Goal: Task Accomplishment & Management: Manage account settings

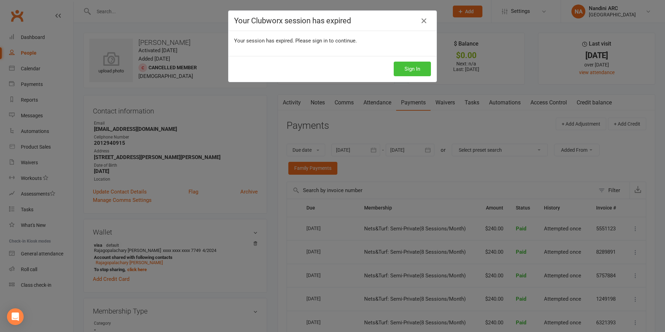
click at [399, 73] on button "Sign In" at bounding box center [412, 69] width 37 height 15
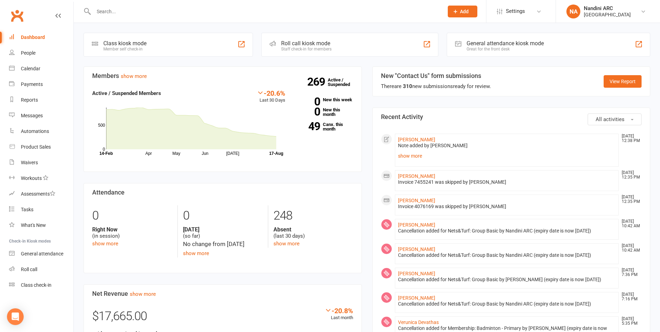
click at [126, 11] on input "text" at bounding box center [265, 12] width 347 height 10
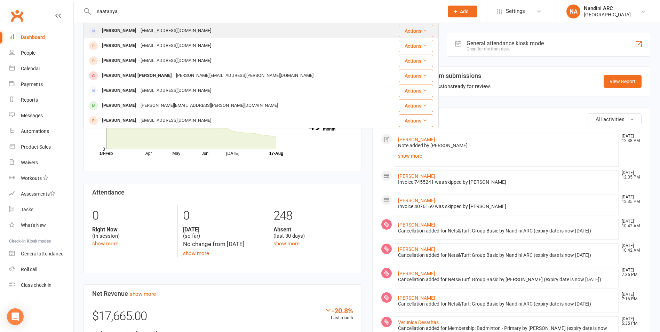
type input "naatanya"
click at [132, 30] on div "[PERSON_NAME]" at bounding box center [119, 31] width 39 height 10
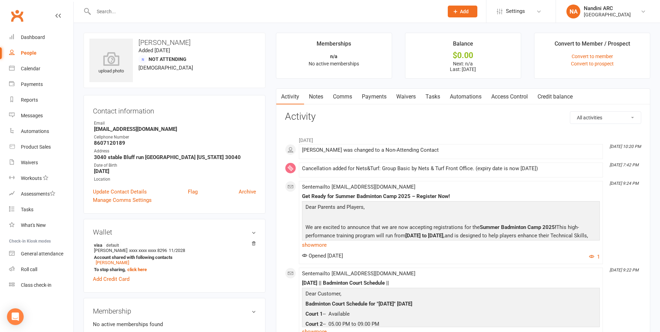
click at [385, 97] on link "Payments" at bounding box center [374, 97] width 34 height 16
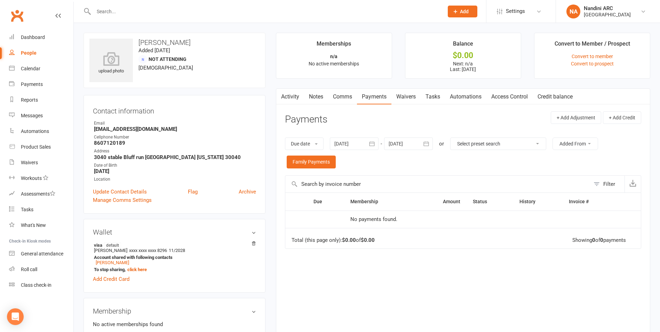
click at [373, 143] on icon "button" at bounding box center [372, 144] width 5 height 5
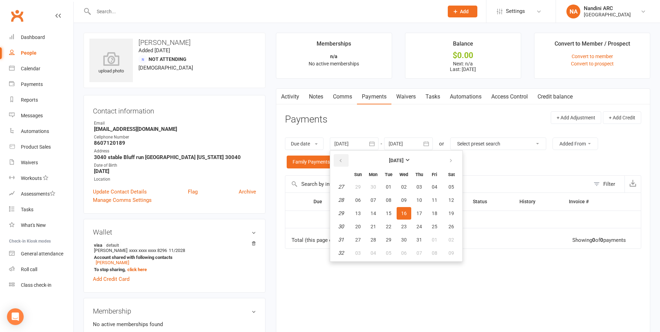
click at [339, 156] on button "button" at bounding box center [341, 160] width 15 height 13
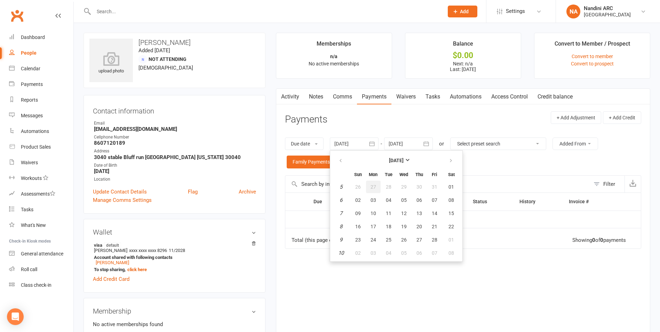
click at [376, 190] on button "27" at bounding box center [373, 187] width 15 height 13
type input "[DATE]"
